Goal: Task Accomplishment & Management: Use online tool/utility

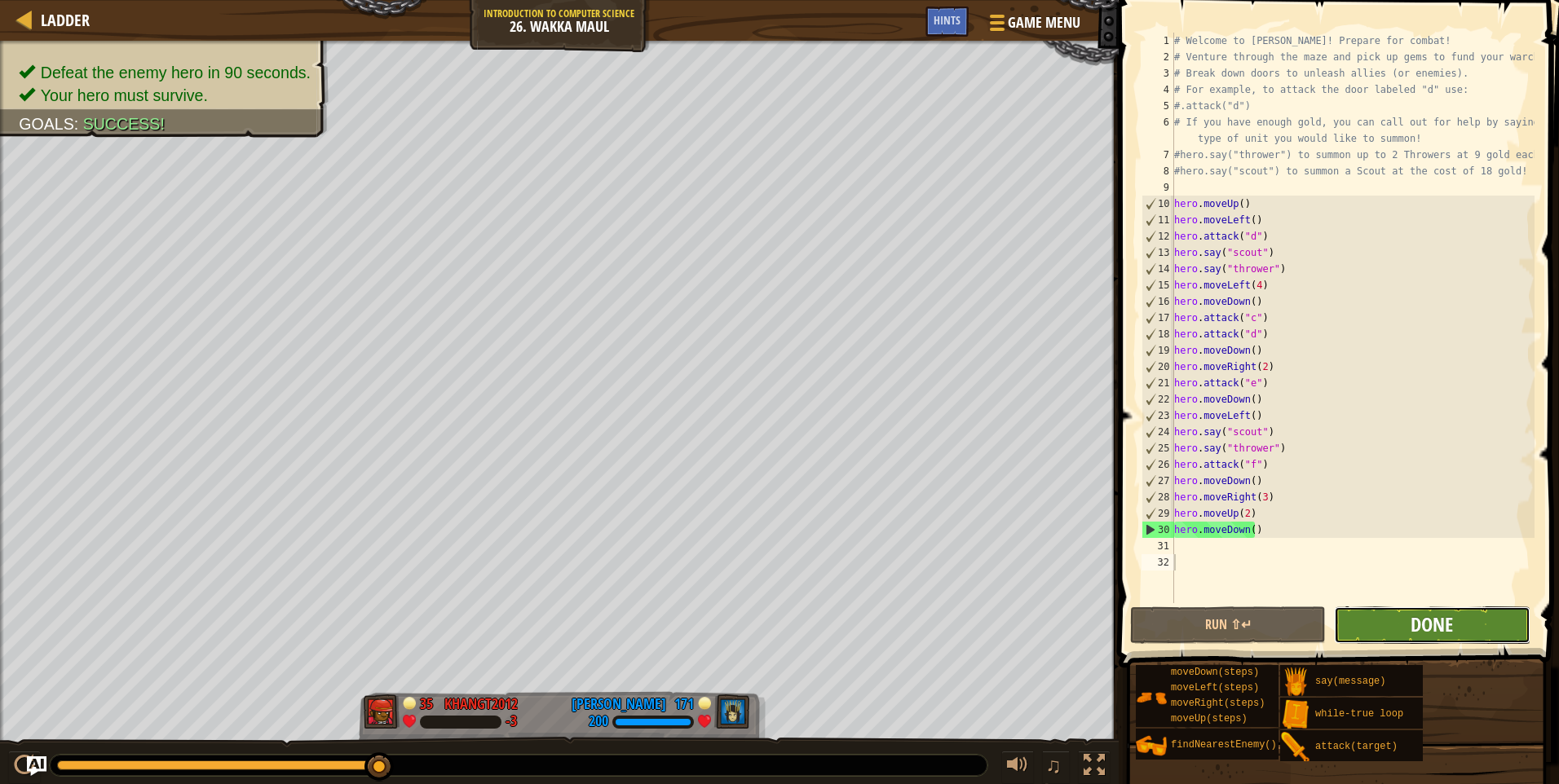
click at [769, 624] on span "Done" at bounding box center [1431, 624] width 43 height 26
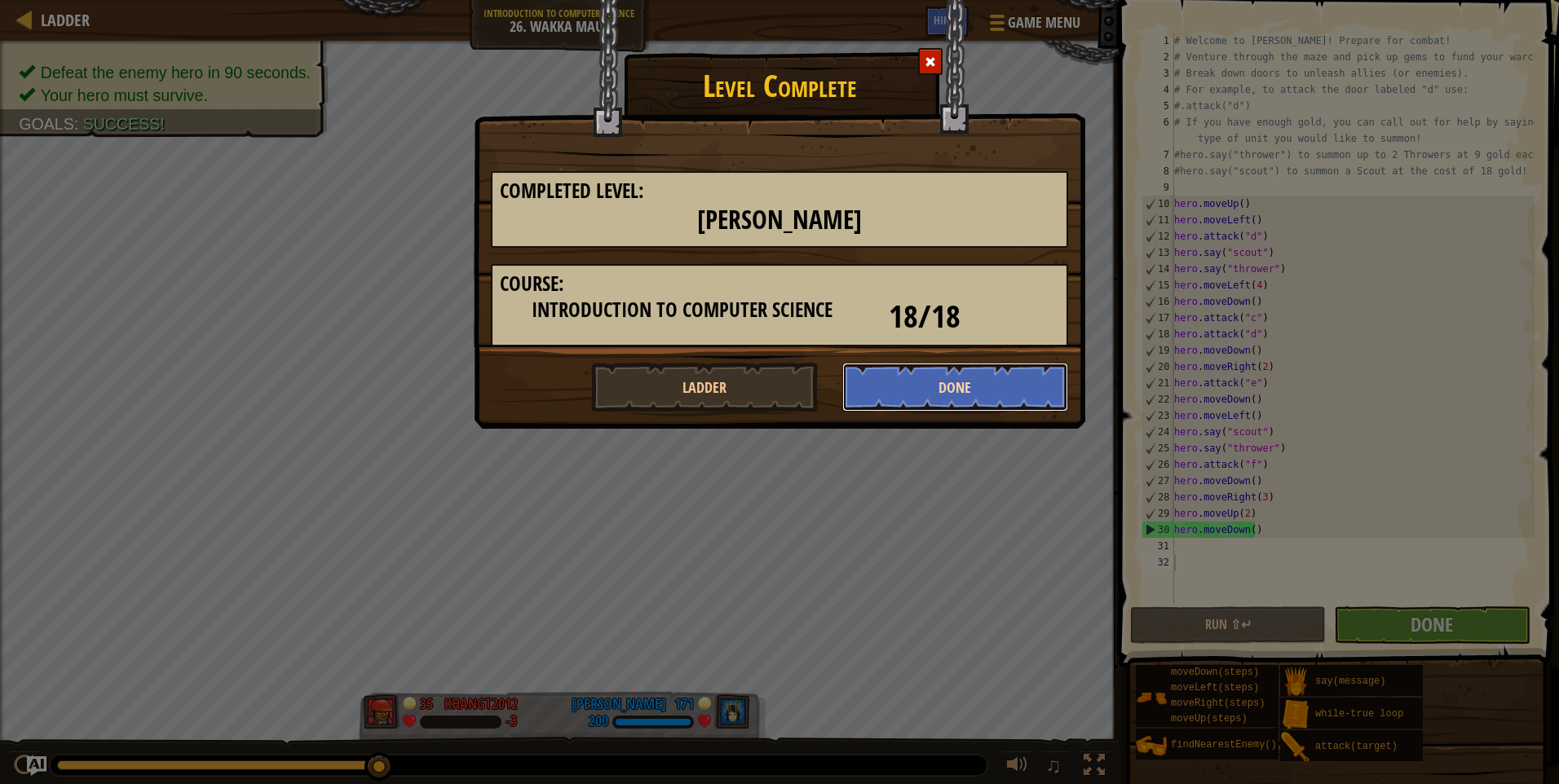
click at [769, 391] on button "Done" at bounding box center [955, 387] width 226 height 49
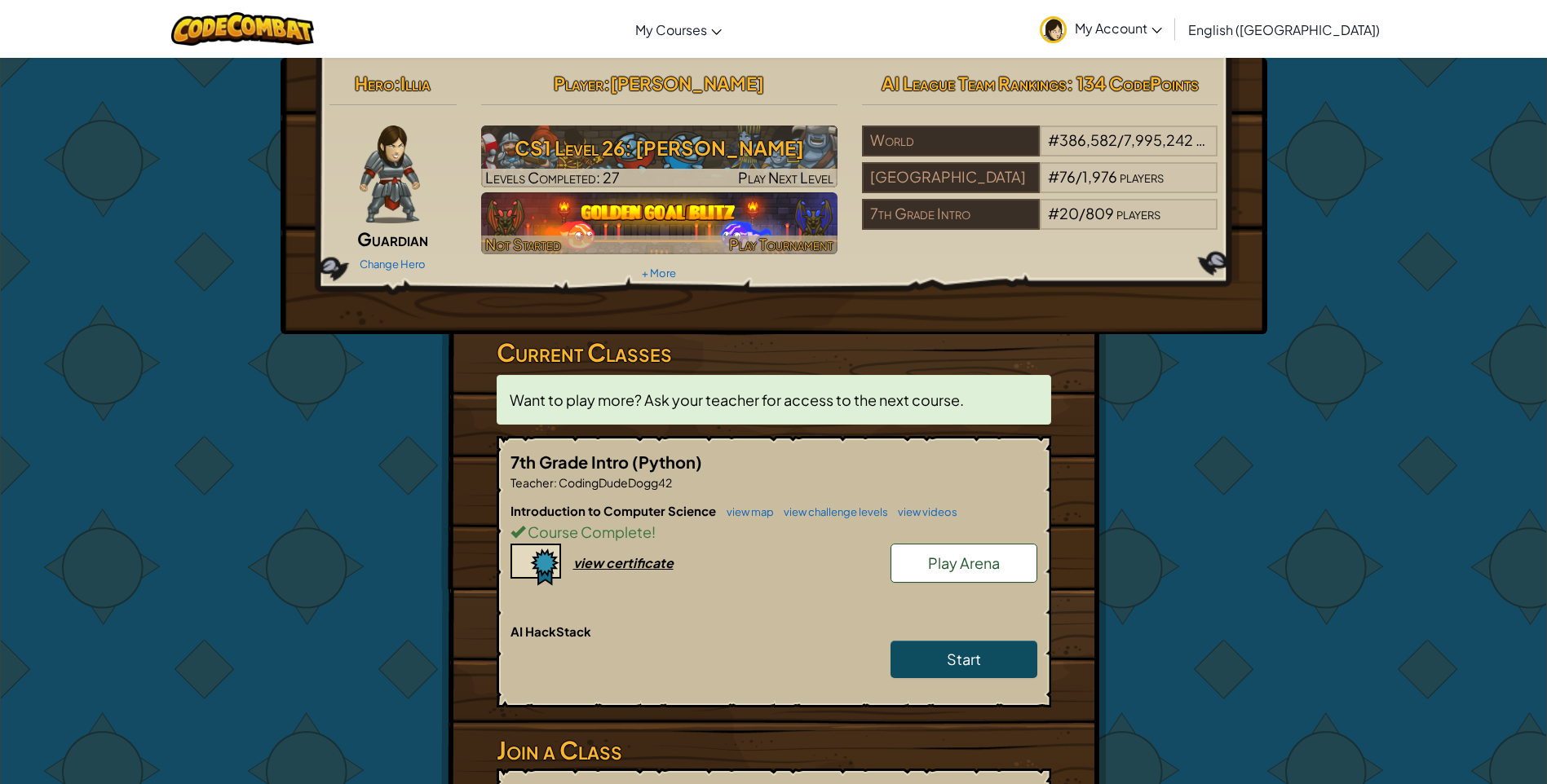
click at [718, 244] on div at bounding box center [659, 245] width 357 height 19
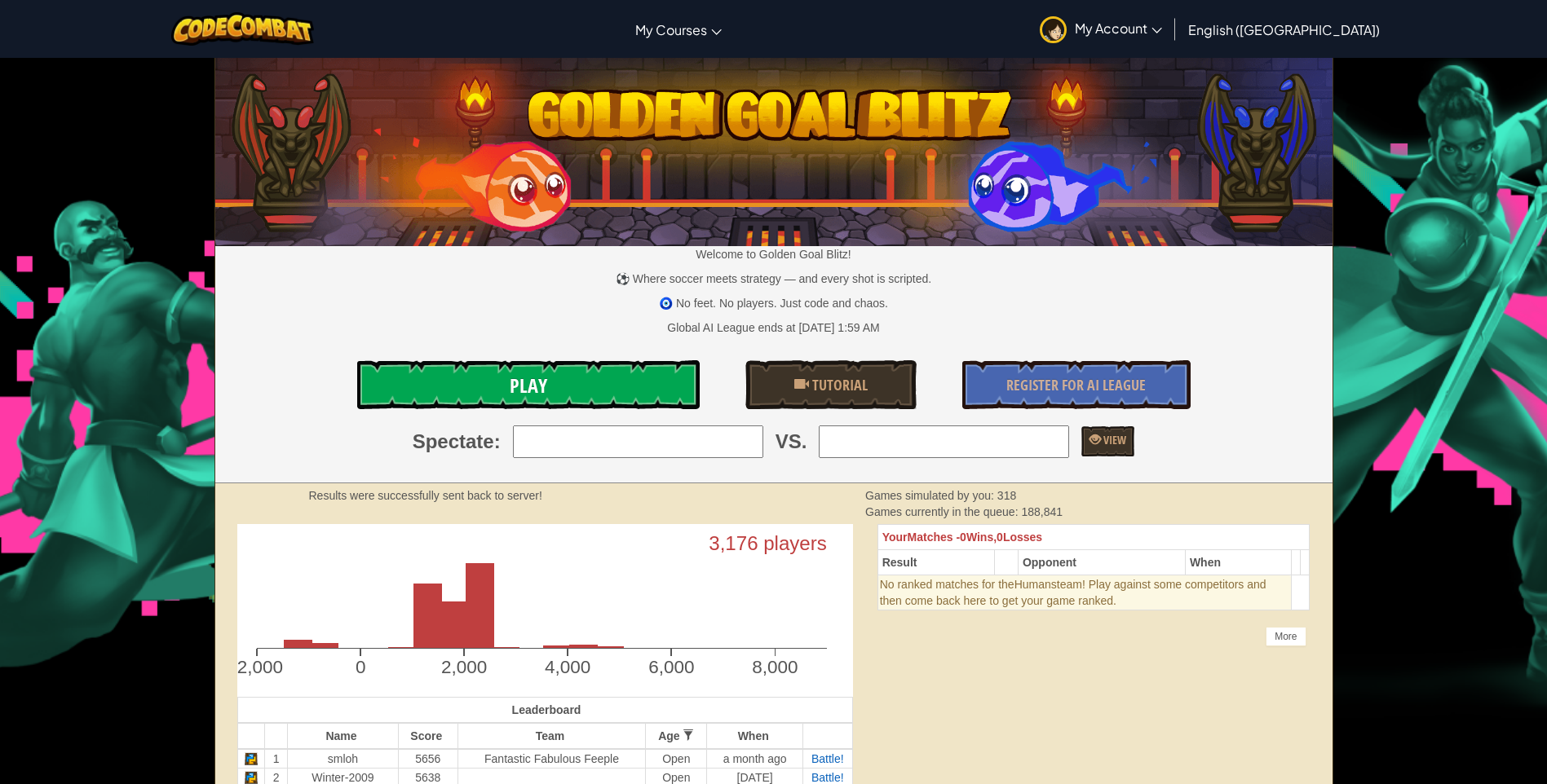
click at [563, 377] on link "Play" at bounding box center [528, 384] width 343 height 49
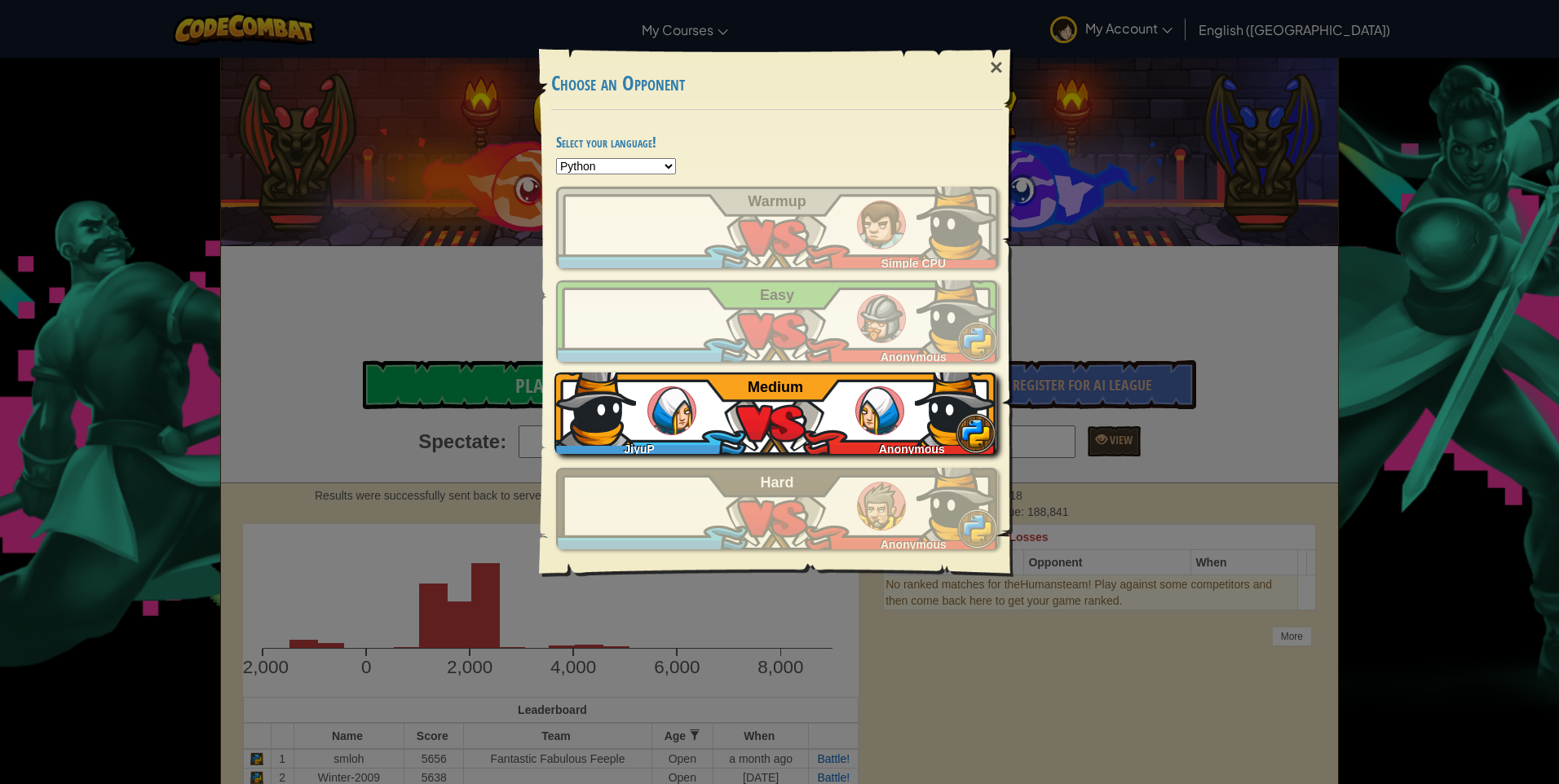
click at [769, 402] on div "JiyuP Anonymous Medium" at bounding box center [775, 414] width 442 height 82
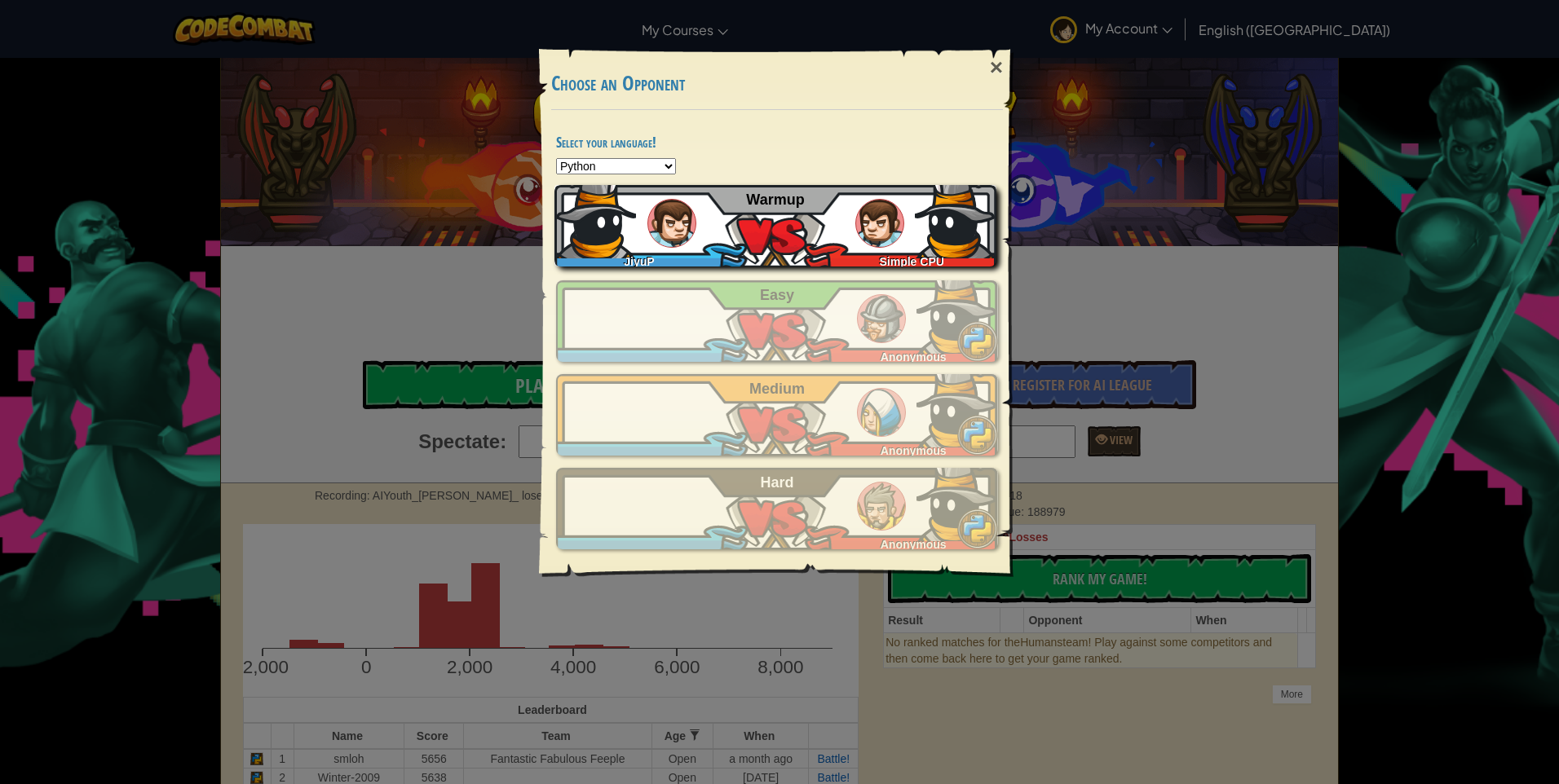
click at [769, 207] on img at bounding box center [880, 223] width 49 height 49
